Goal: Transaction & Acquisition: Purchase product/service

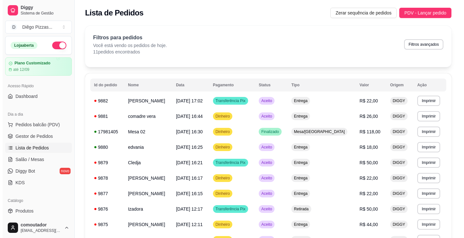
scroll to position [9, 0]
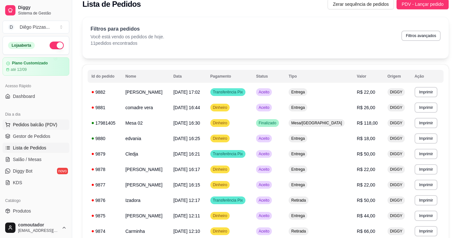
drag, startPoint x: 42, startPoint y: 114, endPoint x: 40, endPoint y: 124, distance: 10.1
click at [42, 114] on div "Dia a dia" at bounding box center [36, 114] width 67 height 10
click at [39, 126] on span "Pedidos balcão (PDV)" at bounding box center [35, 125] width 44 height 6
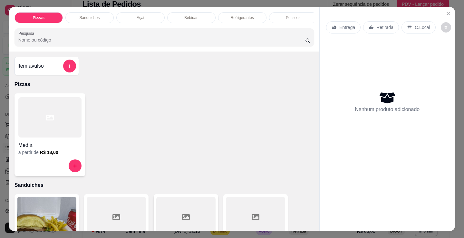
click at [51, 142] on div "Media" at bounding box center [49, 144] width 63 height 12
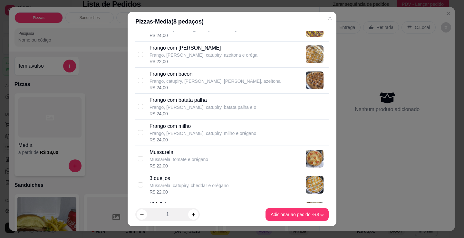
scroll to position [226, 0]
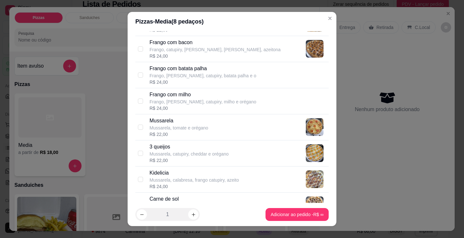
click at [195, 171] on p "Kidelicia" at bounding box center [195, 173] width 90 height 8
checkbox input "true"
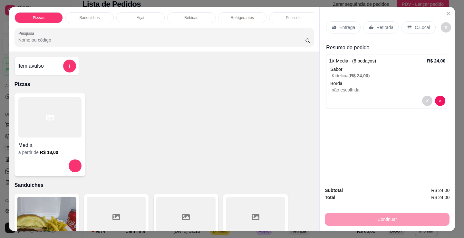
click at [335, 28] on div "Entrega" at bounding box center [343, 27] width 34 height 12
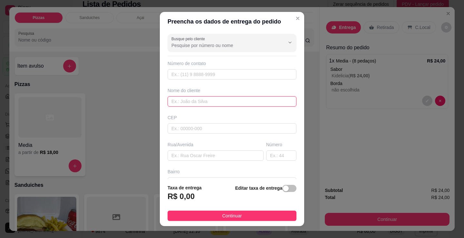
click at [206, 104] on input "text" at bounding box center [232, 101] width 129 height 10
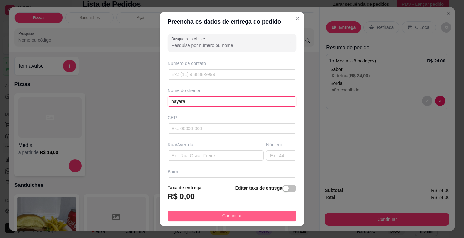
type input "nayara"
click at [260, 213] on button "Continuar" at bounding box center [232, 216] width 129 height 10
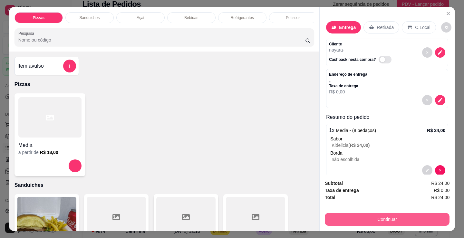
click at [367, 218] on button "Continuar" at bounding box center [387, 219] width 125 height 13
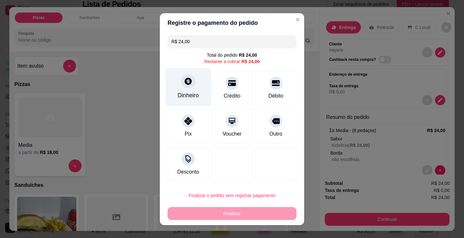
click at [191, 88] on div "Dinheiro" at bounding box center [188, 87] width 45 height 38
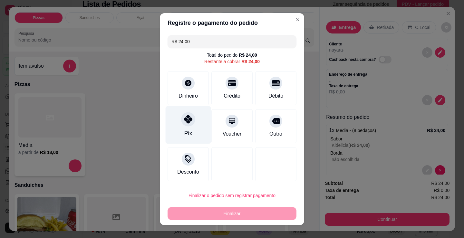
drag, startPoint x: 181, startPoint y: 121, endPoint x: 202, endPoint y: 168, distance: 51.5
click at [184, 122] on icon at bounding box center [188, 119] width 8 height 8
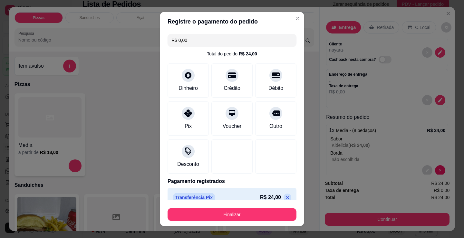
click at [246, 214] on button "Finalizar" at bounding box center [232, 214] width 129 height 13
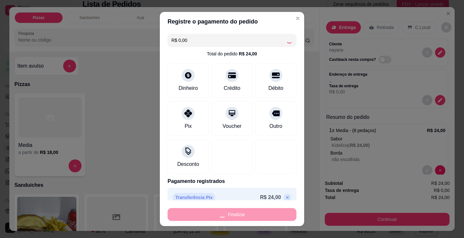
type input "-R$ 24,00"
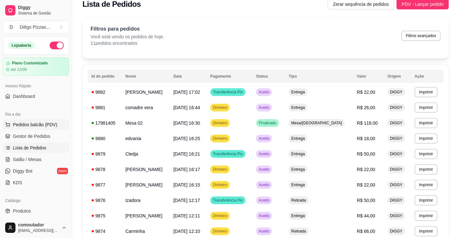
click at [38, 124] on span "Pedidos balcão (PDV)" at bounding box center [35, 125] width 44 height 6
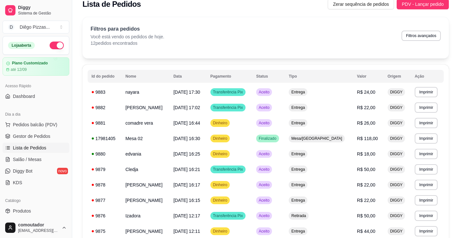
click at [55, 152] on div "a partir de R$ 18,00" at bounding box center [49, 152] width 63 height 6
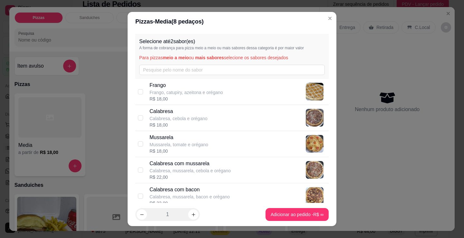
click at [210, 144] on div "Mussarela Mussarela, tomate e orégano R$ 18,00" at bounding box center [238, 144] width 177 height 21
checkbox input "true"
click at [200, 119] on p "Calabresa, cebola e orégano" at bounding box center [179, 118] width 58 height 6
checkbox input "true"
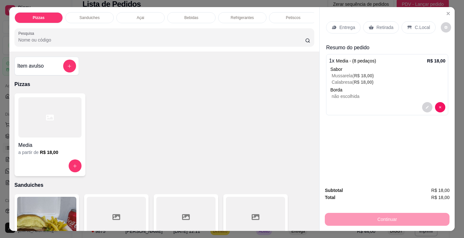
click at [343, 23] on div "Entrega" at bounding box center [343, 27] width 34 height 12
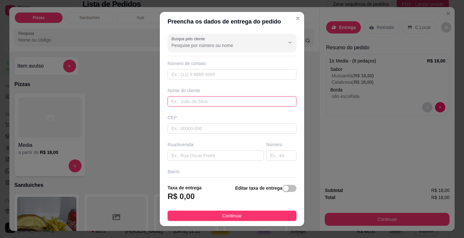
click at [211, 103] on input "text" at bounding box center [232, 101] width 129 height 10
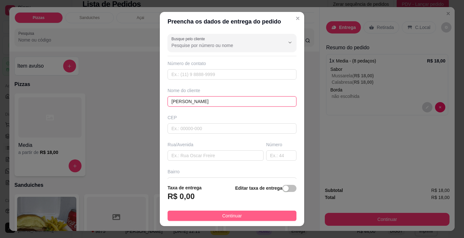
type input "[PERSON_NAME]"
click at [242, 213] on button "Continuar" at bounding box center [232, 216] width 129 height 10
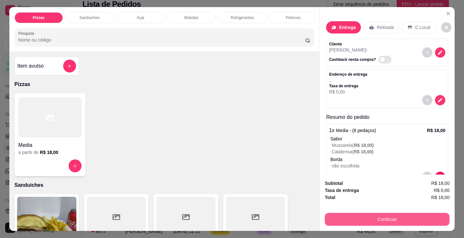
click at [361, 220] on button "Continuar" at bounding box center [387, 219] width 125 height 13
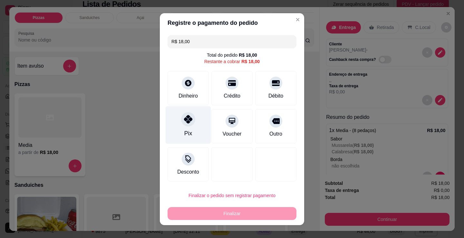
click at [181, 112] on div "Pix" at bounding box center [188, 125] width 45 height 38
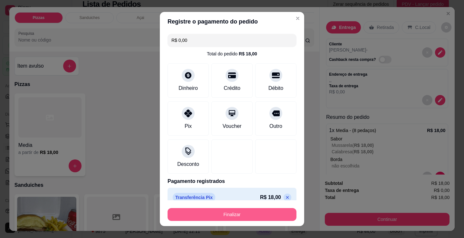
click at [239, 218] on button "Finalizar" at bounding box center [232, 214] width 129 height 13
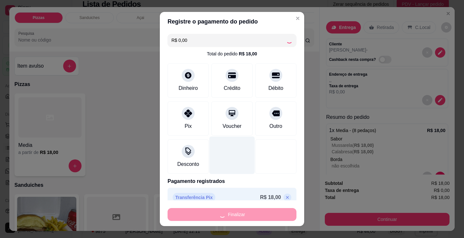
type input "-R$ 18,00"
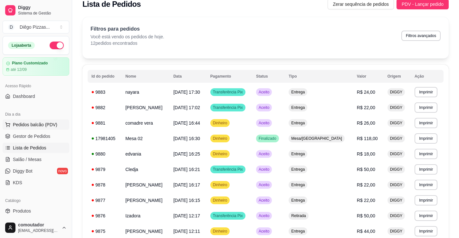
click at [35, 124] on span "Pedidos balcão (PDV)" at bounding box center [35, 125] width 44 height 6
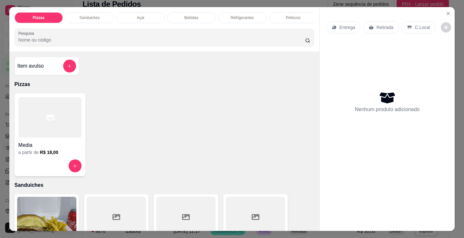
click at [40, 145] on h4 "Media" at bounding box center [49, 146] width 63 height 8
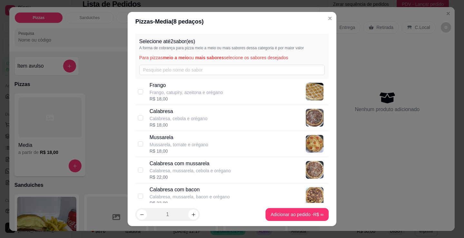
click at [185, 95] on p "Frango, catupiry, azeitona e orégano" at bounding box center [186, 92] width 73 height 6
checkbox input "true"
click at [184, 112] on p "Calabresa" at bounding box center [179, 112] width 58 height 8
checkbox input "true"
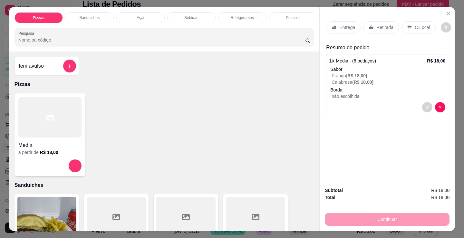
click at [337, 30] on div "Entrega" at bounding box center [343, 27] width 34 height 12
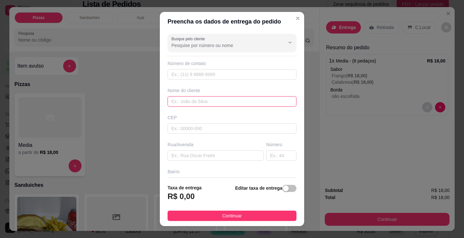
click at [202, 100] on input "text" at bounding box center [232, 101] width 129 height 10
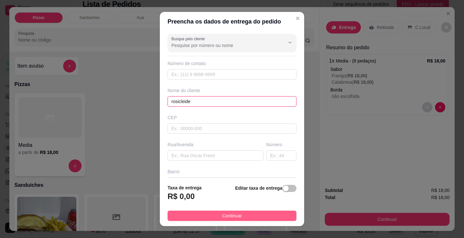
type input "rosicleide"
click at [271, 220] on button "Continuar" at bounding box center [232, 216] width 129 height 10
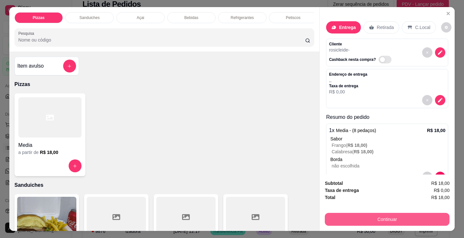
click at [352, 219] on button "Continuar" at bounding box center [387, 219] width 125 height 13
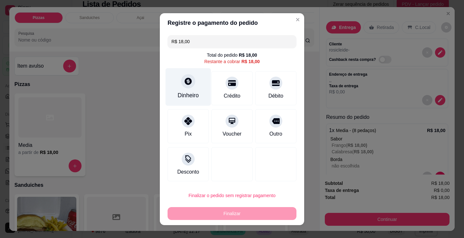
click at [185, 86] on div at bounding box center [188, 81] width 14 height 14
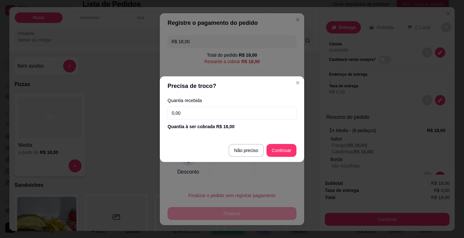
click at [210, 108] on input "0,00" at bounding box center [232, 113] width 129 height 13
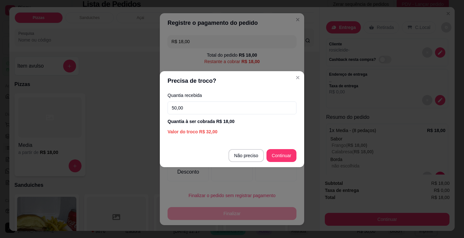
type input "50,00"
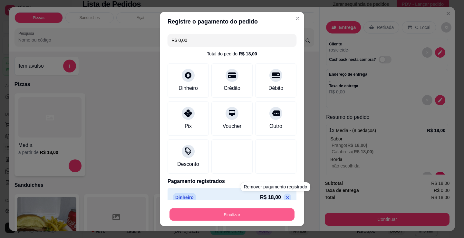
click at [267, 216] on button "Finalizar" at bounding box center [232, 215] width 125 height 13
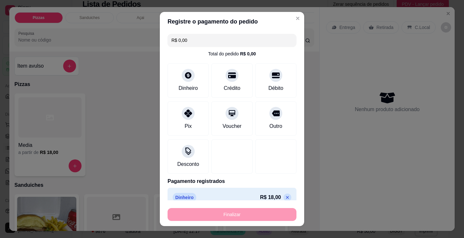
type input "-R$ 18,00"
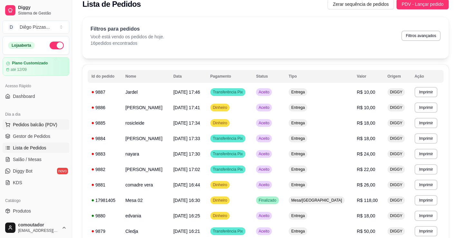
click at [38, 124] on span "Pedidos balcão (PDV)" at bounding box center [35, 125] width 44 height 6
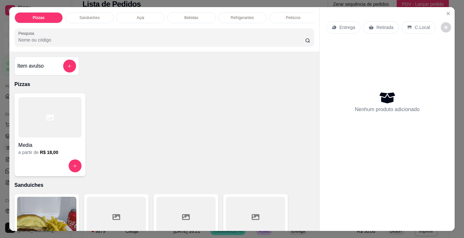
click at [60, 142] on div "Media" at bounding box center [49, 144] width 63 height 12
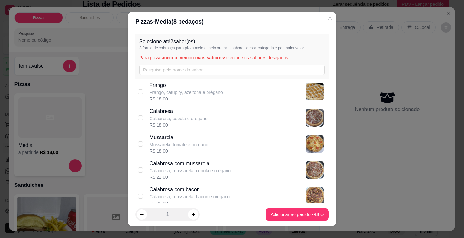
click at [205, 168] on p "Calabresa, mussarela, cebola e orégano" at bounding box center [190, 171] width 81 height 6
checkbox input "true"
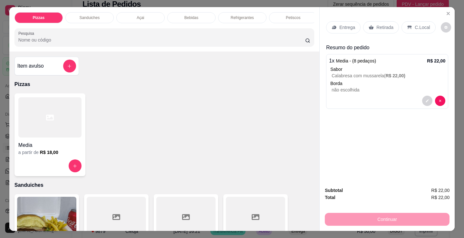
click at [346, 25] on p "Entrega" at bounding box center [347, 27] width 16 height 6
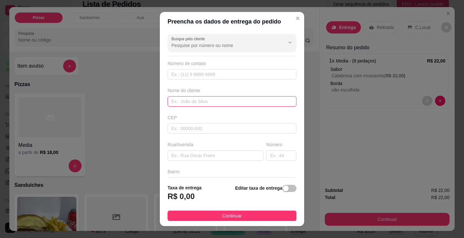
click at [260, 105] on input "text" at bounding box center [232, 101] width 129 height 10
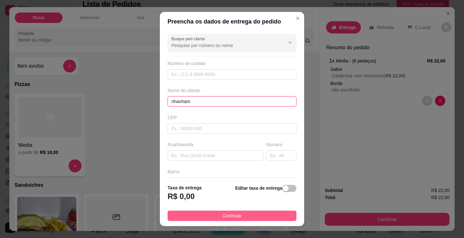
type input "nhanham"
click at [259, 218] on button "Continuar" at bounding box center [232, 216] width 129 height 10
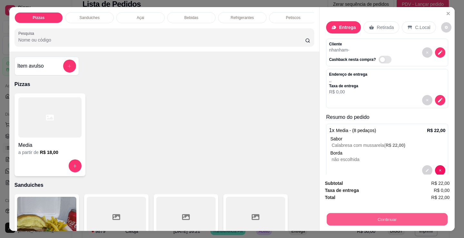
click at [338, 216] on button "Continuar" at bounding box center [387, 219] width 121 height 13
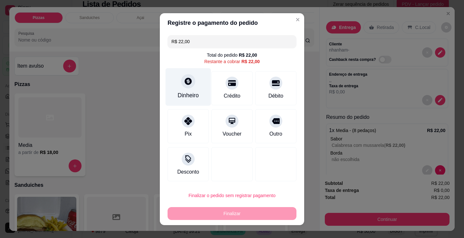
click at [191, 89] on div "Dinheiro" at bounding box center [188, 87] width 45 height 38
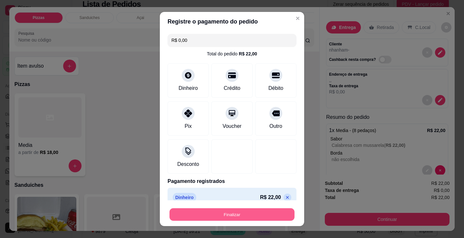
click at [249, 214] on button "Finalizar" at bounding box center [232, 215] width 125 height 13
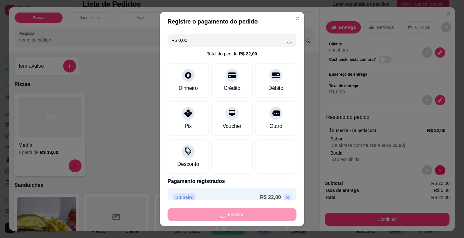
type input "-R$ 22,00"
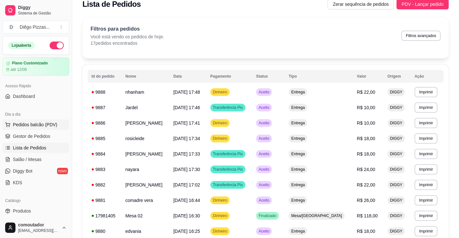
click at [38, 124] on span "Pedidos balcão (PDV)" at bounding box center [35, 125] width 44 height 6
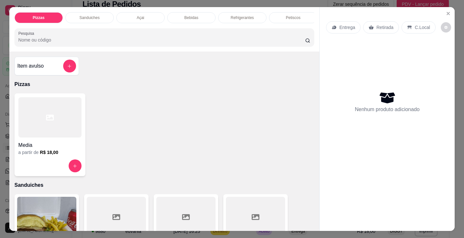
click at [57, 126] on div at bounding box center [49, 117] width 63 height 40
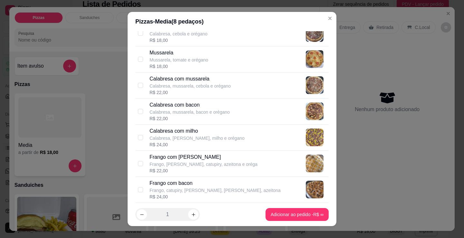
scroll to position [161, 0]
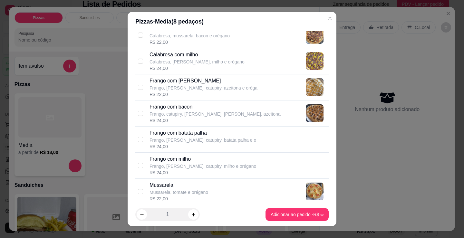
click at [213, 119] on div "R$ 24,00" at bounding box center [215, 120] width 131 height 6
click at [205, 109] on p "Frango com bacon" at bounding box center [215, 107] width 131 height 8
checkbox input "false"
click at [200, 88] on p "Frango, [PERSON_NAME], catupiry, azeitona e oréga" at bounding box center [204, 88] width 108 height 6
checkbox input "true"
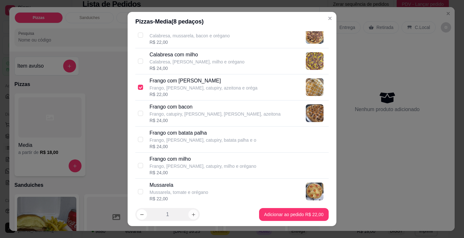
click at [191, 215] on icon "increase-product-quantity" at bounding box center [193, 214] width 5 height 5
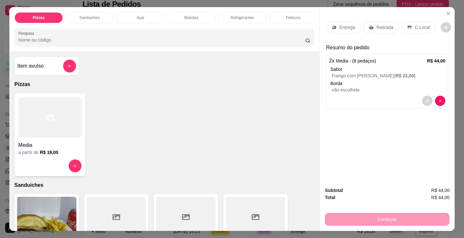
click at [362, 80] on p "Borda" at bounding box center [387, 83] width 115 height 6
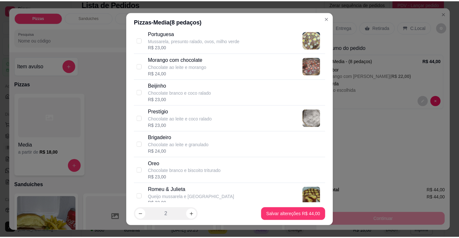
scroll to position [635, 0]
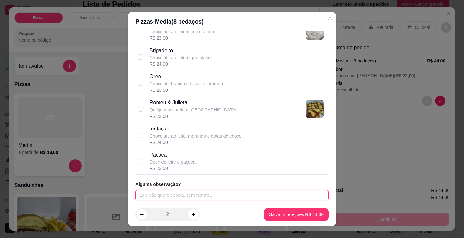
click at [218, 192] on input "text" at bounding box center [231, 195] width 193 height 10
type input "borda cheddar"
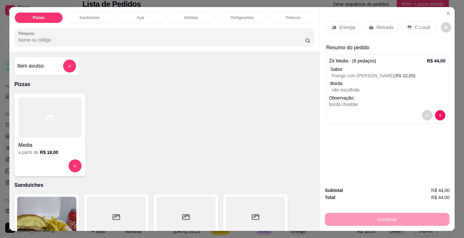
click at [342, 26] on p "Entrega" at bounding box center [347, 27] width 16 height 6
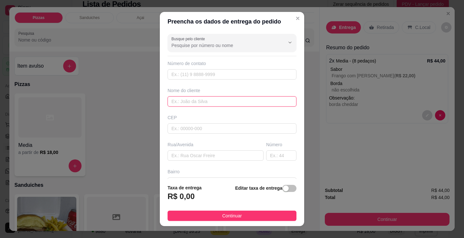
click at [215, 103] on input "text" at bounding box center [232, 101] width 129 height 10
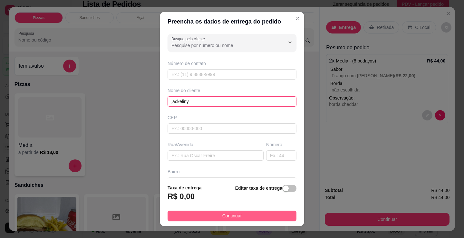
type input "jackeliny"
drag, startPoint x: 219, startPoint y: 215, endPoint x: 324, endPoint y: 205, distance: 105.6
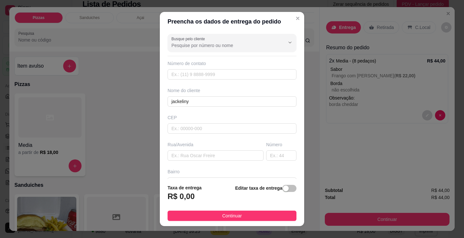
click at [222, 215] on span "Continuar" at bounding box center [232, 215] width 20 height 7
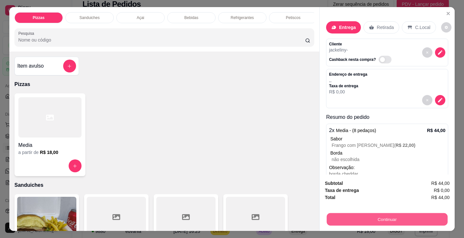
click at [336, 217] on button "Continuar" at bounding box center [387, 219] width 121 height 13
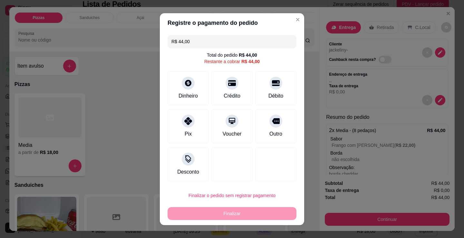
click at [160, 150] on div "R$ 44,00 Total do pedido R$ 44,00 Restante a cobrar R$ 44,00 Dinheiro Crédito D…" at bounding box center [232, 109] width 144 height 152
click at [190, 127] on div "Pix" at bounding box center [188, 125] width 45 height 38
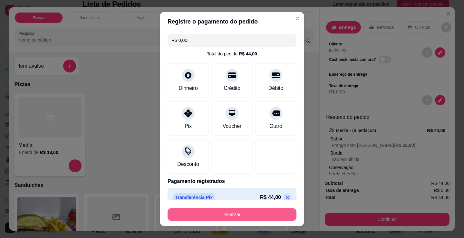
click at [210, 216] on button "Finalizar" at bounding box center [232, 214] width 129 height 13
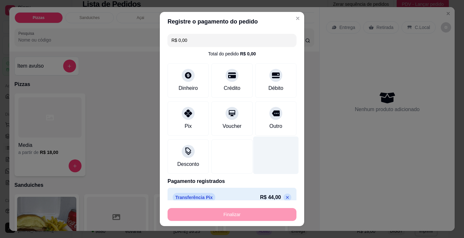
type input "-R$ 44,00"
